Goal: Task Accomplishment & Management: Manage account settings

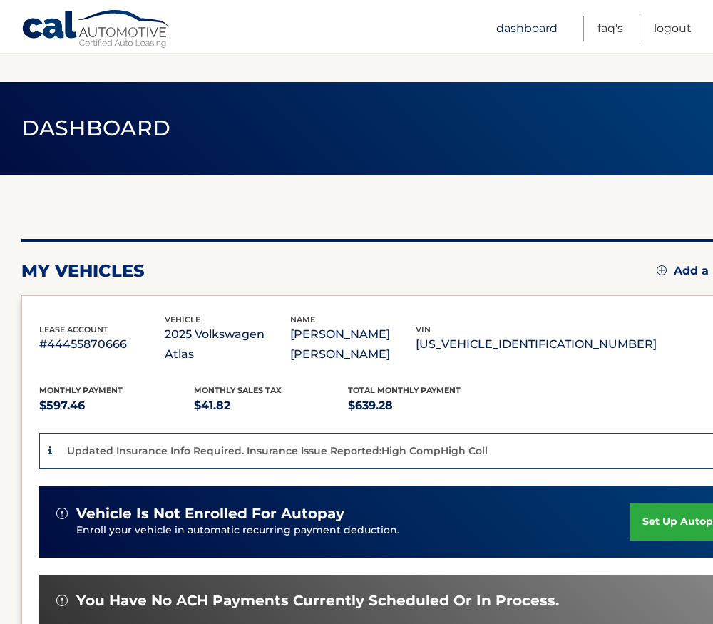
scroll to position [71, 0]
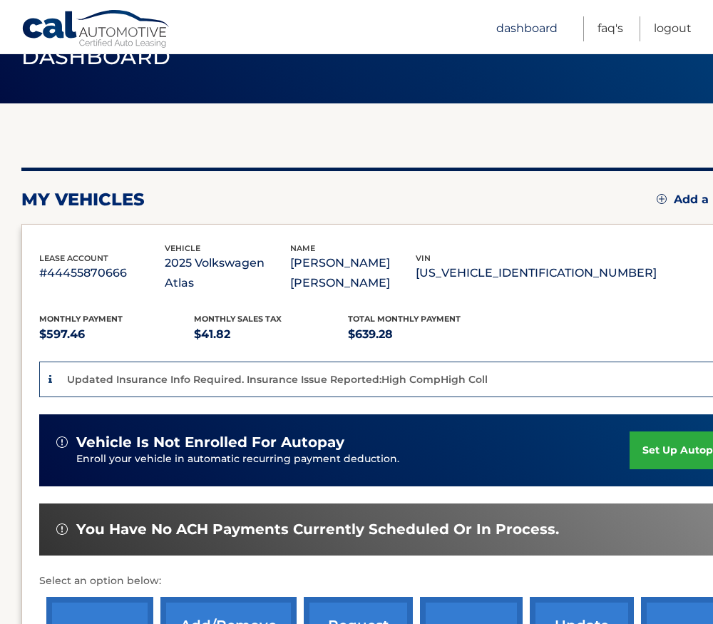
click at [528, 28] on link "Dashboard" at bounding box center [526, 28] width 61 height 25
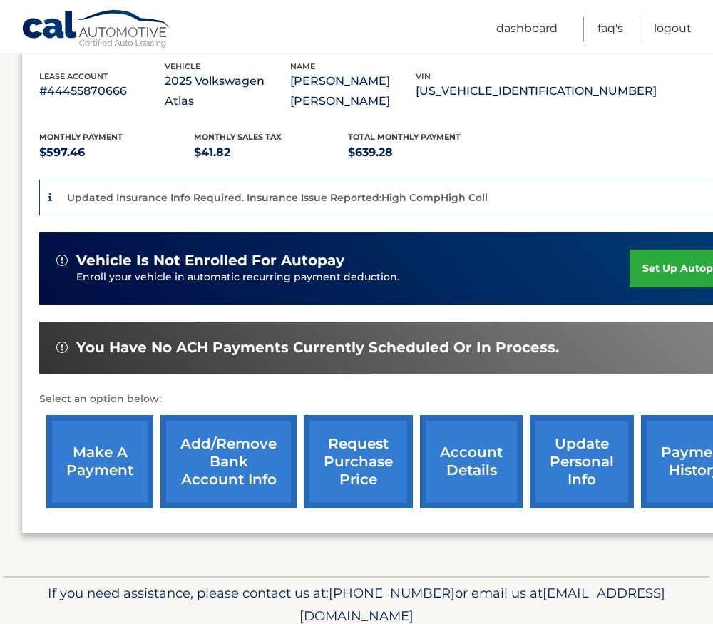
scroll to position [285, 0]
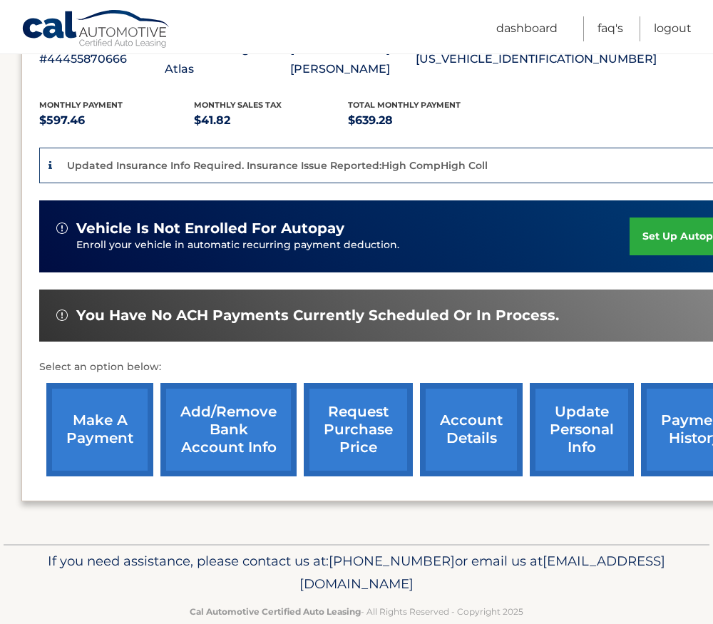
click at [471, 397] on link "account details" at bounding box center [471, 429] width 103 height 93
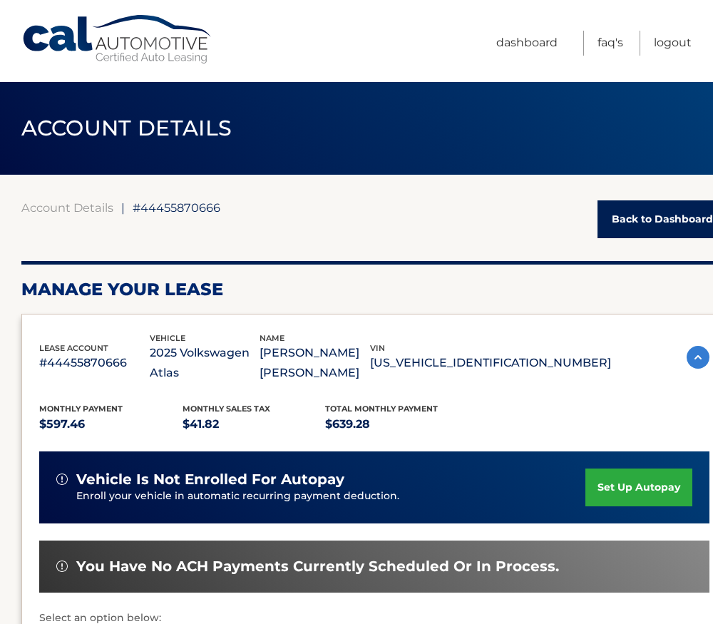
click at [106, 364] on p "#44455870666" at bounding box center [94, 363] width 111 height 20
click at [105, 364] on p "#44455870666" at bounding box center [94, 363] width 111 height 20
copy p "44455870666"
